Goal: Find specific page/section: Find specific page/section

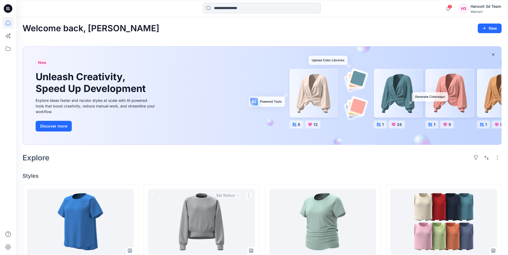
scroll to position [107, 0]
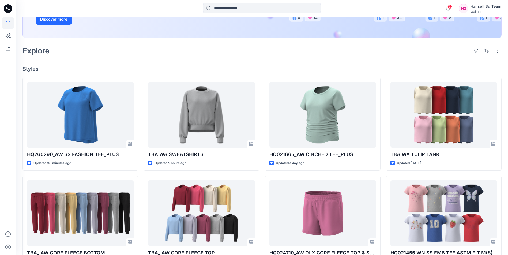
click at [211, 57] on div "Explore" at bounding box center [261, 50] width 479 height 13
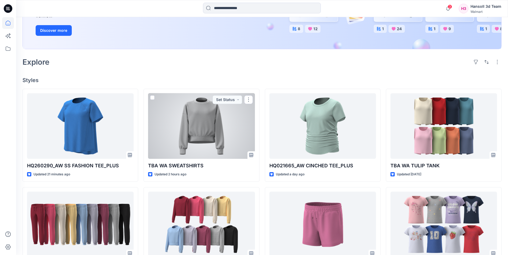
scroll to position [107, 0]
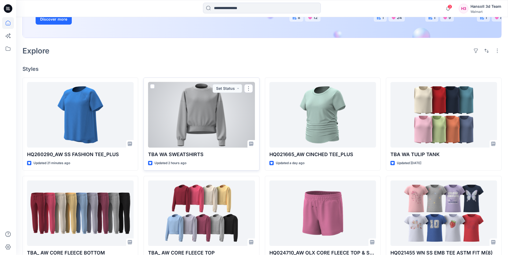
click at [193, 154] on p "TBA WA SWEATSHIRTS" at bounding box center [201, 154] width 107 height 7
click at [205, 116] on div at bounding box center [201, 115] width 107 height 66
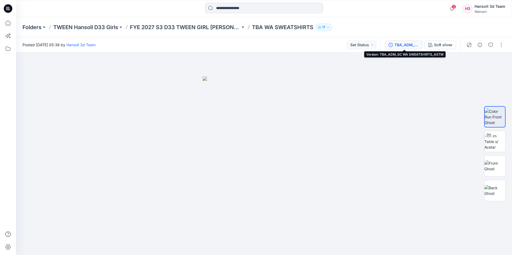
click at [402, 44] on div "TBA_ADM_SC WA SWEATSHIRTS_ASTM" at bounding box center [406, 45] width 25 height 6
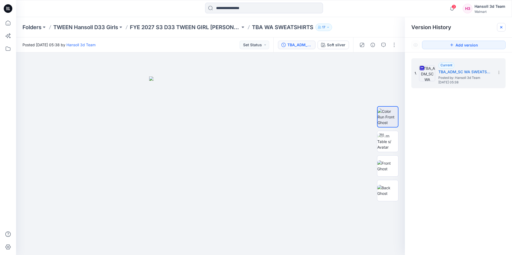
click at [499, 27] on icon at bounding box center [501, 27] width 4 height 4
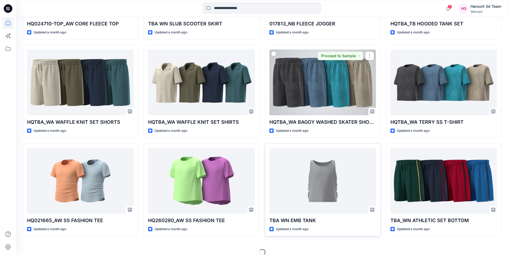
scroll to position [1427, 0]
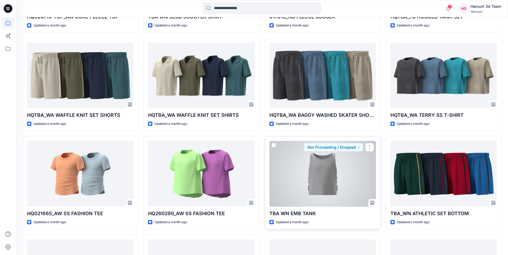
click at [323, 180] on div at bounding box center [322, 174] width 107 height 66
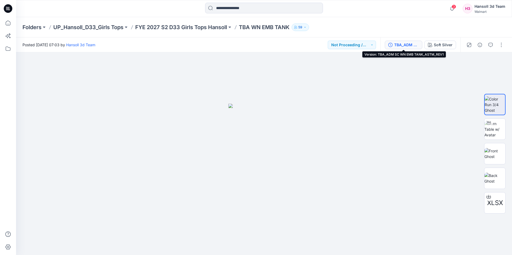
click at [408, 42] on div "TBA_ADM SC WN EMB TANK_ASTM_REV1" at bounding box center [406, 45] width 25 height 6
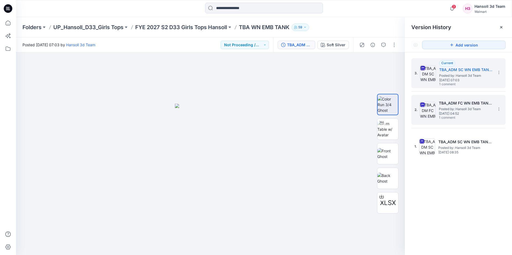
click at [454, 105] on h5 "TBA_ADM FC WN EMB TANK_ASTM" at bounding box center [466, 103] width 54 height 6
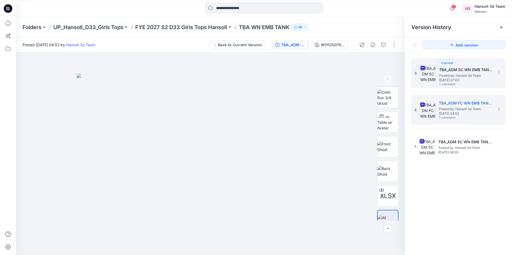
click at [463, 79] on span "Friday, July 11, 2025 07:03" at bounding box center [466, 80] width 54 height 4
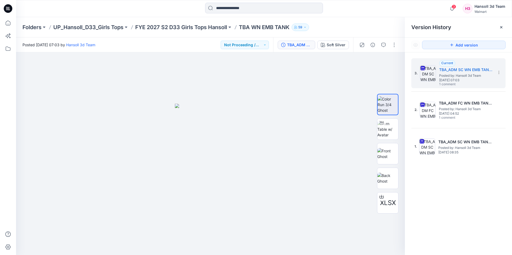
click at [4, 7] on icon at bounding box center [8, 8] width 9 height 9
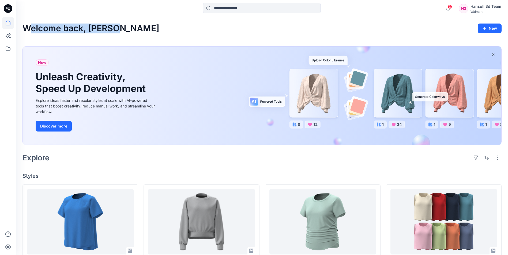
drag, startPoint x: 31, startPoint y: 28, endPoint x: 117, endPoint y: 29, distance: 86.2
click at [117, 29] on h2 "Welcome back, [PERSON_NAME]" at bounding box center [90, 29] width 137 height 10
drag, startPoint x: 117, startPoint y: 29, endPoint x: 67, endPoint y: 28, distance: 50.1
click at [69, 27] on h2 "Welcome back, [PERSON_NAME]" at bounding box center [90, 29] width 137 height 10
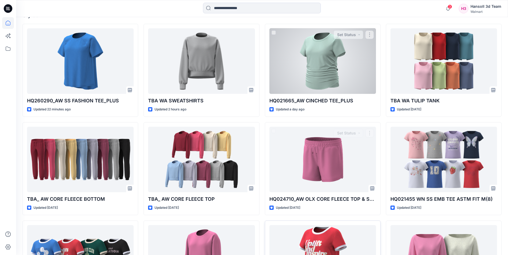
scroll to position [161, 0]
